Goal: Task Accomplishment & Management: Complete application form

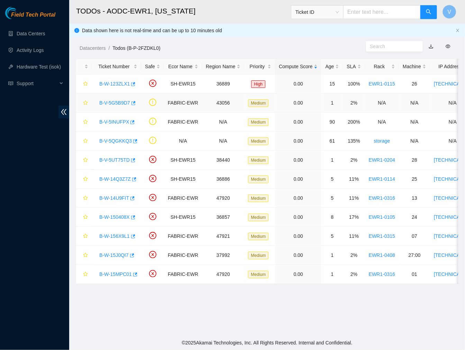
click at [112, 104] on link "B-V-5G5B9D7" at bounding box center [114, 103] width 31 height 6
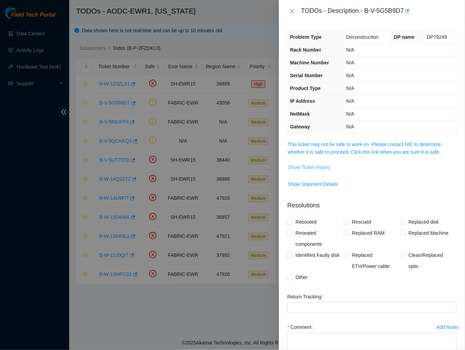
click at [322, 165] on span "Show Ticket History" at bounding box center [309, 167] width 43 height 8
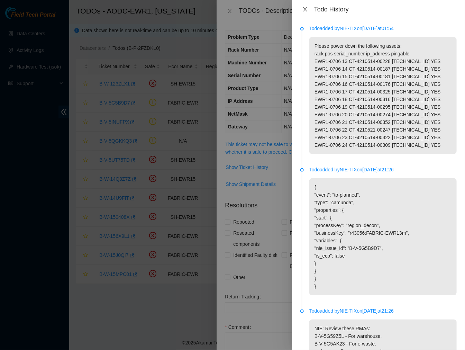
click at [305, 7] on icon "close" at bounding box center [305, 10] width 6 height 6
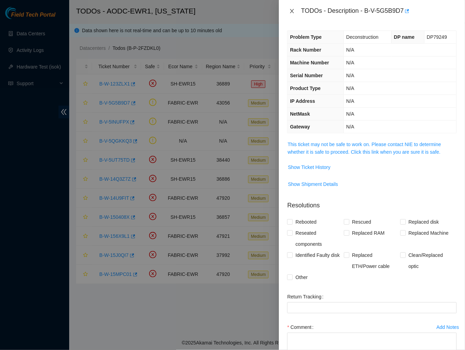
click at [293, 8] on icon "close" at bounding box center [292, 11] width 6 height 6
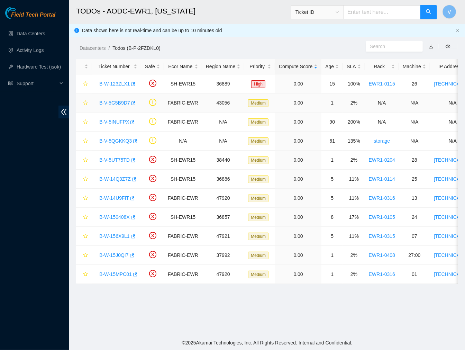
click at [120, 101] on link "B-V-5G5B9D7" at bounding box center [114, 103] width 31 height 6
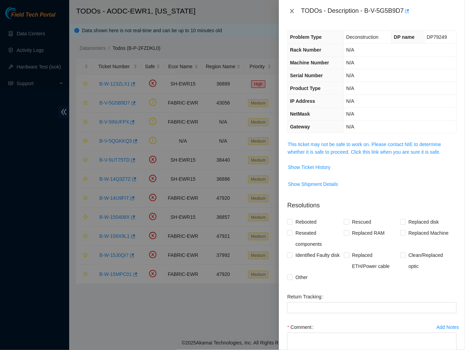
click at [290, 11] on icon "close" at bounding box center [292, 11] width 6 height 6
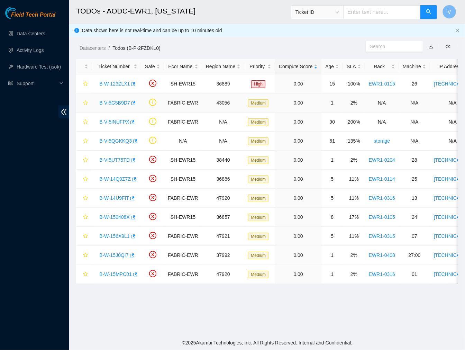
click at [115, 102] on link "B-V-5G5B9D7" at bounding box center [114, 103] width 31 height 6
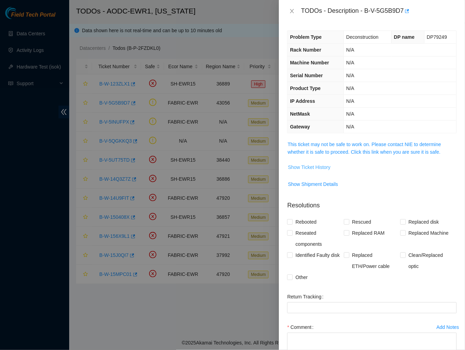
click at [319, 167] on span "Show Ticket History" at bounding box center [309, 167] width 43 height 8
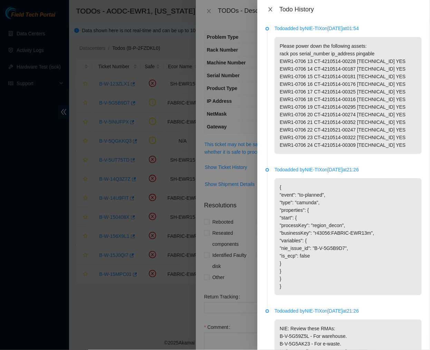
click at [270, 9] on icon "close" at bounding box center [271, 10] width 6 height 6
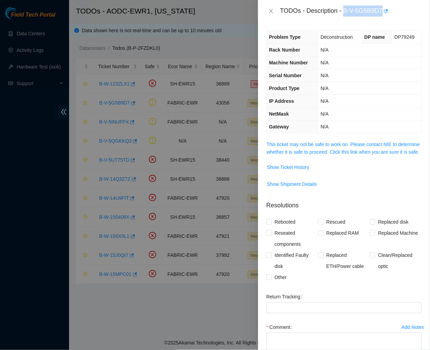
drag, startPoint x: 344, startPoint y: 11, endPoint x: 382, endPoint y: 12, distance: 37.7
click at [382, 12] on div "TODOs - Description - B-V-5G5B9D7" at bounding box center [351, 11] width 142 height 11
copy div "B-V-5G5B9D7"
click at [271, 12] on icon "close" at bounding box center [272, 11] width 6 height 6
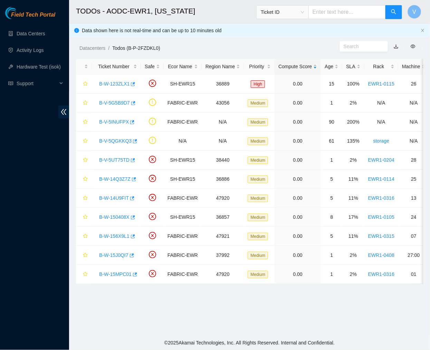
click at [328, 11] on input "text" at bounding box center [347, 12] width 77 height 14
paste input "B-W-13X9N3J"
type input "B-W-13X9N3J"
click at [393, 12] on icon "search" at bounding box center [394, 12] width 6 height 6
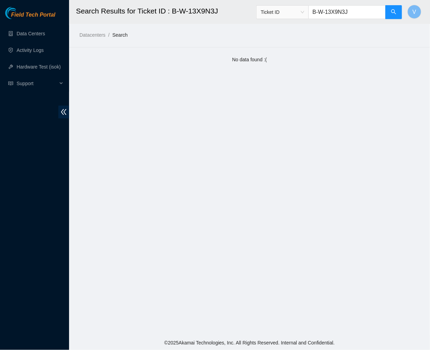
click at [360, 11] on input "B-W-13X9N3J" at bounding box center [347, 12] width 77 height 14
click at [317, 15] on input "B-W-13X9N3J" at bounding box center [347, 12] width 77 height 14
click at [29, 36] on link "Data Centers" at bounding box center [31, 34] width 28 height 6
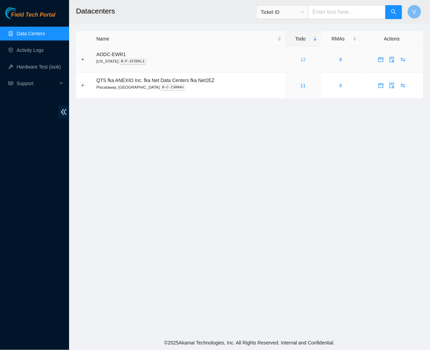
click at [303, 57] on link "12" at bounding box center [304, 60] width 6 height 6
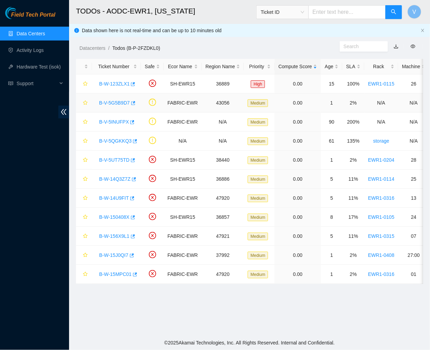
click at [115, 102] on link "B-V-5G5B9D7" at bounding box center [114, 103] width 31 height 6
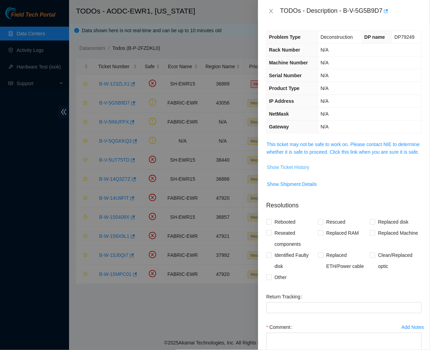
click at [289, 171] on span "Show Ticket History" at bounding box center [288, 167] width 43 height 8
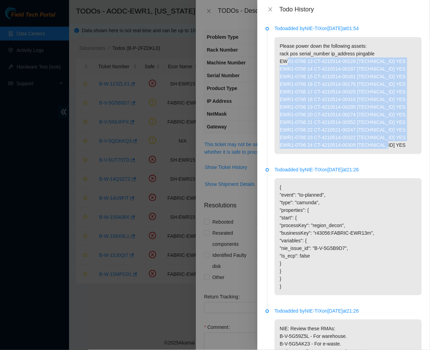
drag, startPoint x: 277, startPoint y: 68, endPoint x: 393, endPoint y: 158, distance: 147.5
click at [393, 154] on p "Please power down the following assets: rack pos serial_number ip_address pinga…" at bounding box center [348, 95] width 147 height 117
copy p "EWR1-0706 13 CT-4210514-00228 [TECHNICAL_ID] YES EWR1-0706 14 CT-4210514-00187 …"
click at [269, 8] on icon "close" at bounding box center [271, 10] width 6 height 6
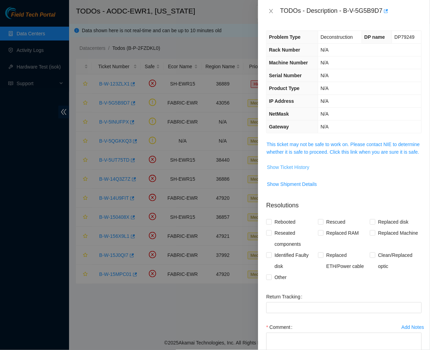
click at [301, 171] on span "Show Ticket History" at bounding box center [288, 167] width 43 height 8
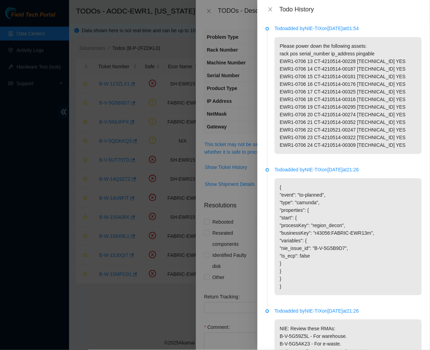
click at [239, 91] on div at bounding box center [215, 175] width 430 height 350
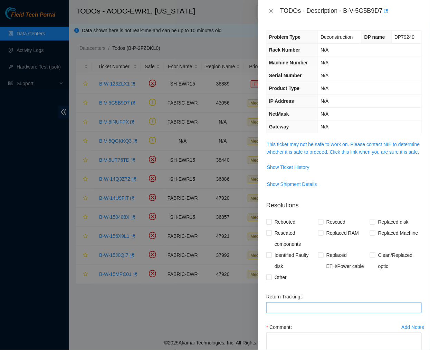
scroll to position [57, 0]
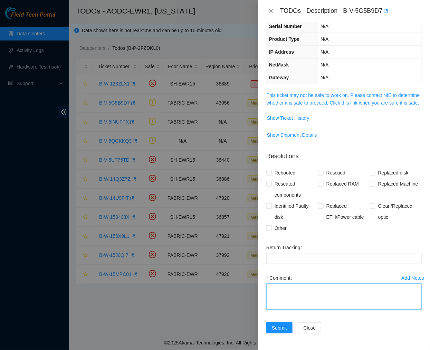
click at [286, 299] on textarea "Comment" at bounding box center [345, 296] width 156 height 26
paste textarea "Ticket #: B-V-5G5B9D7 Ticket instructed to power down the following assets: Rac…"
type textarea "Ticket #: B-V-5G5B9D7 Ticket instructed to power down the following assets: Rac…"
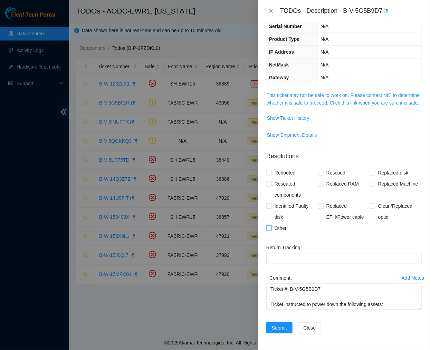
click at [268, 228] on input "Other" at bounding box center [269, 227] width 5 height 5
checkbox input "true"
click at [274, 326] on span "Submit" at bounding box center [279, 328] width 15 height 8
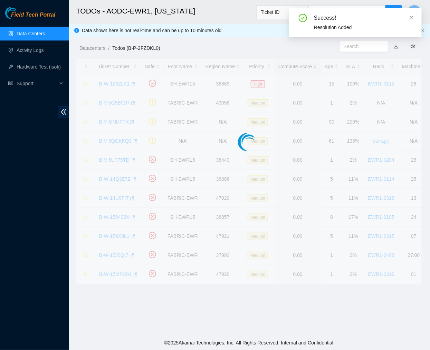
scroll to position [80, 0]
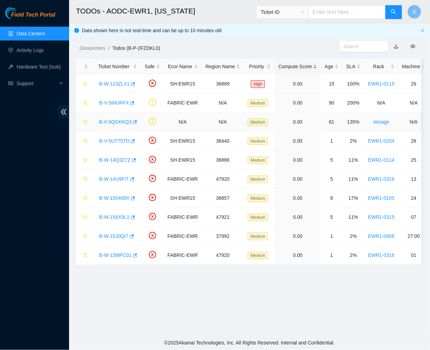
click at [117, 119] on link "B-V-5QGKKQ3" at bounding box center [115, 122] width 33 height 6
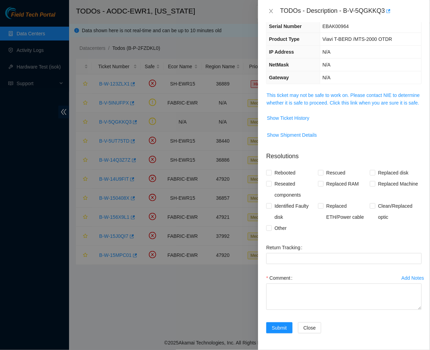
scroll to position [44, 0]
click at [278, 118] on span "Show Ticket History" at bounding box center [288, 118] width 43 height 8
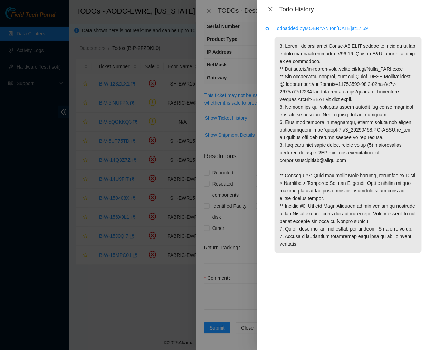
click at [269, 8] on icon "close" at bounding box center [271, 10] width 6 height 6
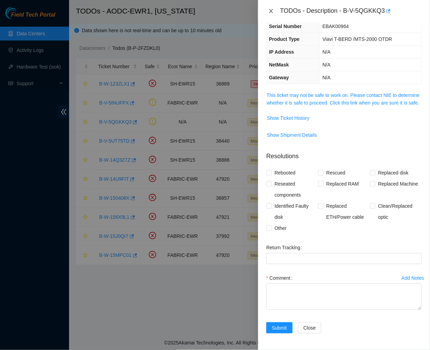
click at [272, 9] on icon "close" at bounding box center [272, 11] width 6 height 6
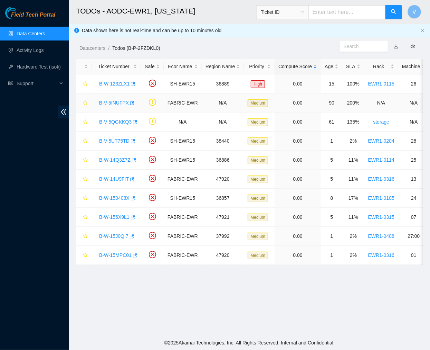
scroll to position [59, 0]
click at [110, 103] on link "B-V-5INUFPX" at bounding box center [114, 103] width 30 height 6
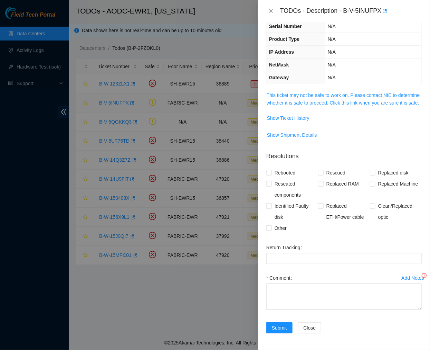
scroll to position [44, 0]
click at [269, 12] on icon "close" at bounding box center [272, 11] width 6 height 6
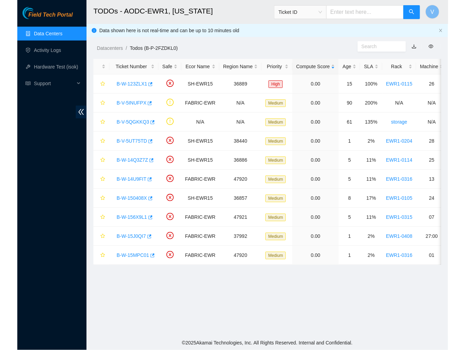
scroll to position [59, 0]
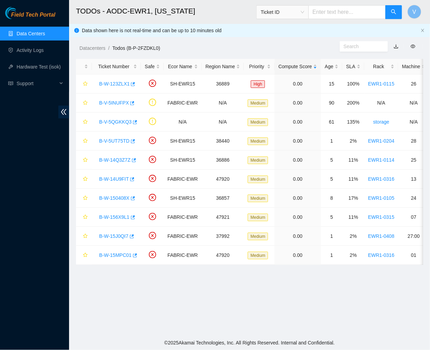
click at [227, 34] on div "Datacenters / Todos (B-P-2FZDKL0) /" at bounding box center [204, 32] width 271 height 39
